Goal: Transaction & Acquisition: Purchase product/service

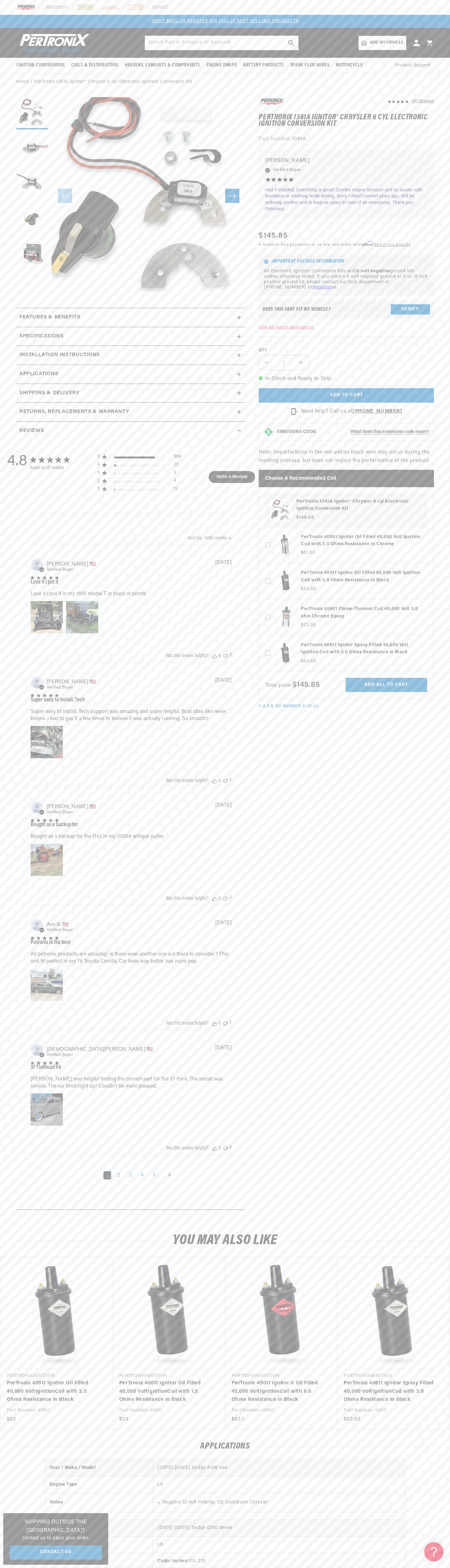
click at [201, 2] on div at bounding box center [225, 7] width 450 height 15
click at [438, 1126] on section "431 Reviews" at bounding box center [225, 656] width 450 height 1130
click at [350, 1567] on html "Skip to content Your cart Your cart is empty Get the right parts the first time…" at bounding box center [225, 784] width 450 height 1568
click at [1, 781] on section "431 Reviews" at bounding box center [225, 656] width 450 height 1130
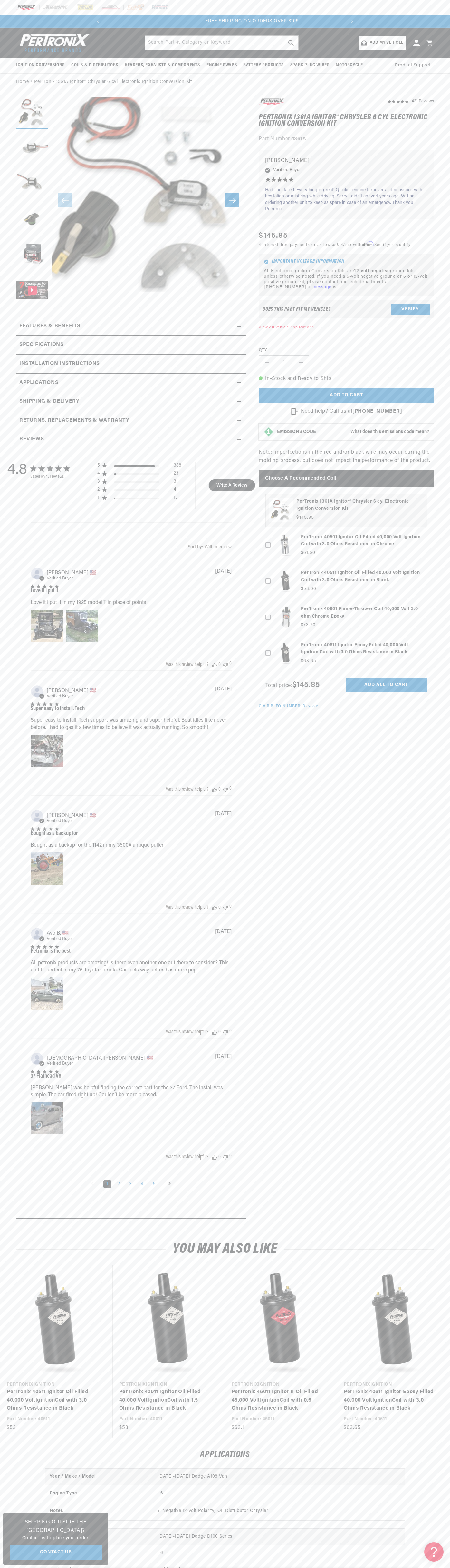
scroll to position [0, 241]
